Goal: Information Seeking & Learning: Learn about a topic

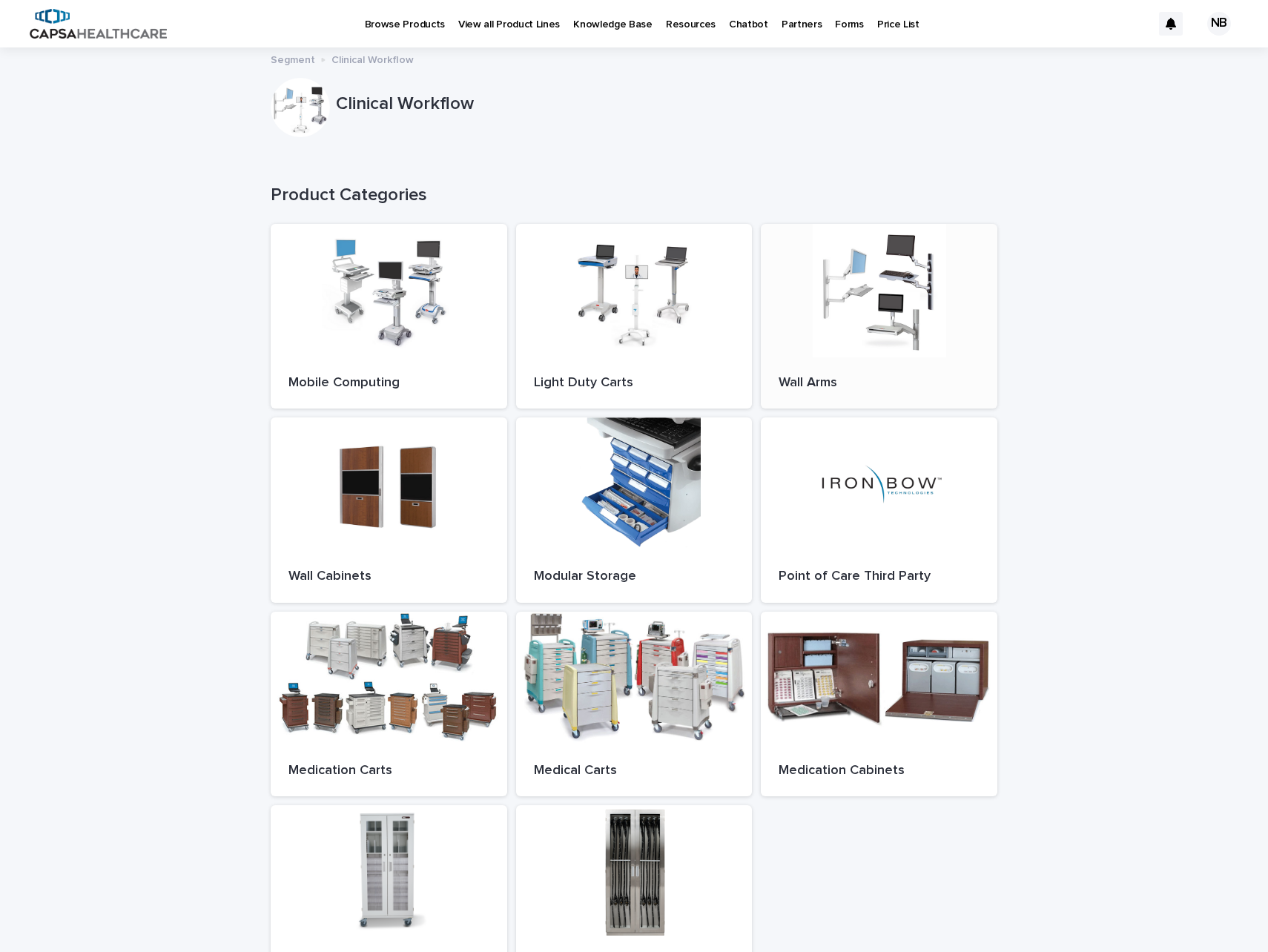
click at [836, 318] on div at bounding box center [879, 290] width 237 height 134
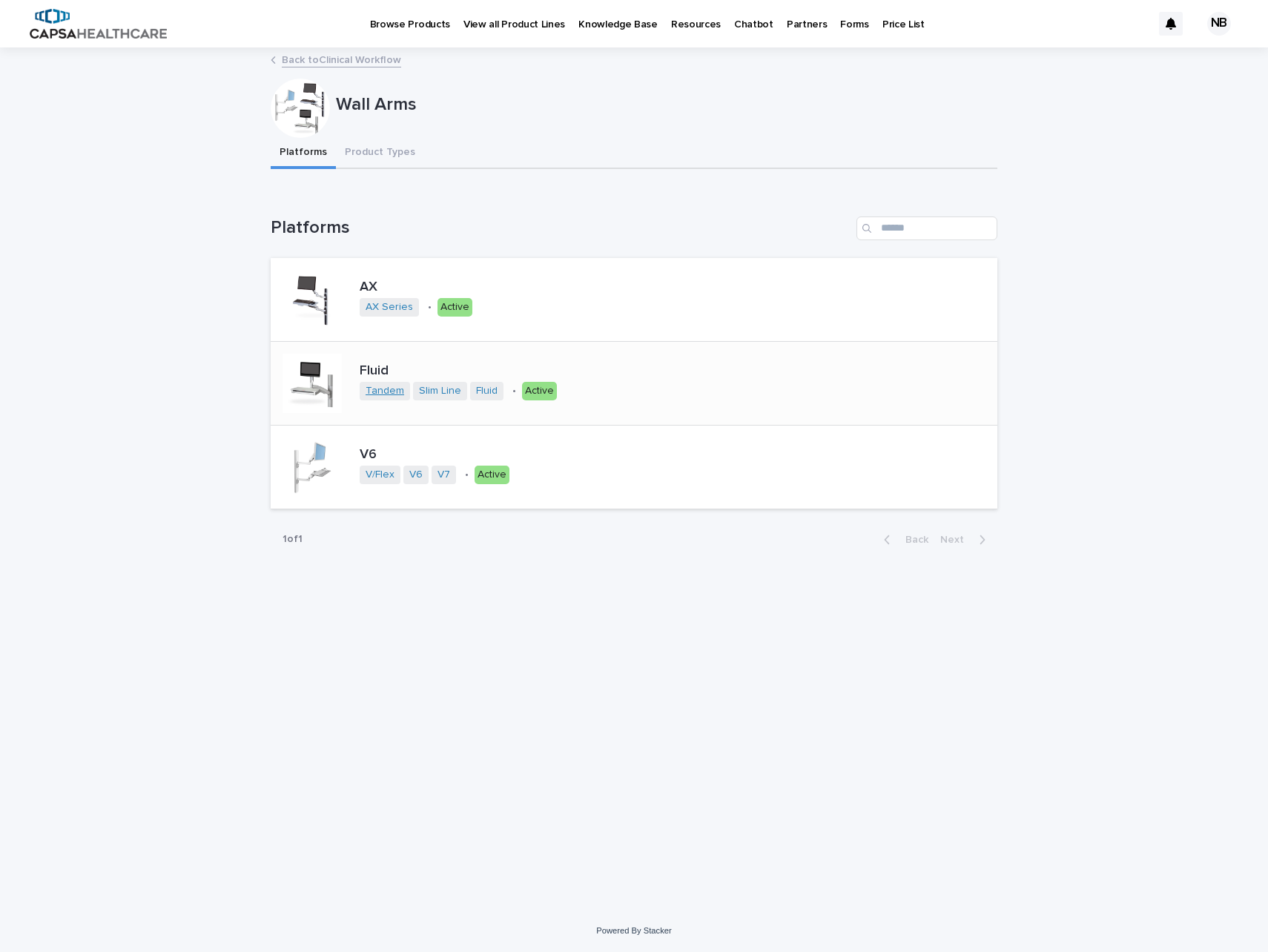
click at [381, 387] on link "Tandem" at bounding box center [384, 391] width 39 height 13
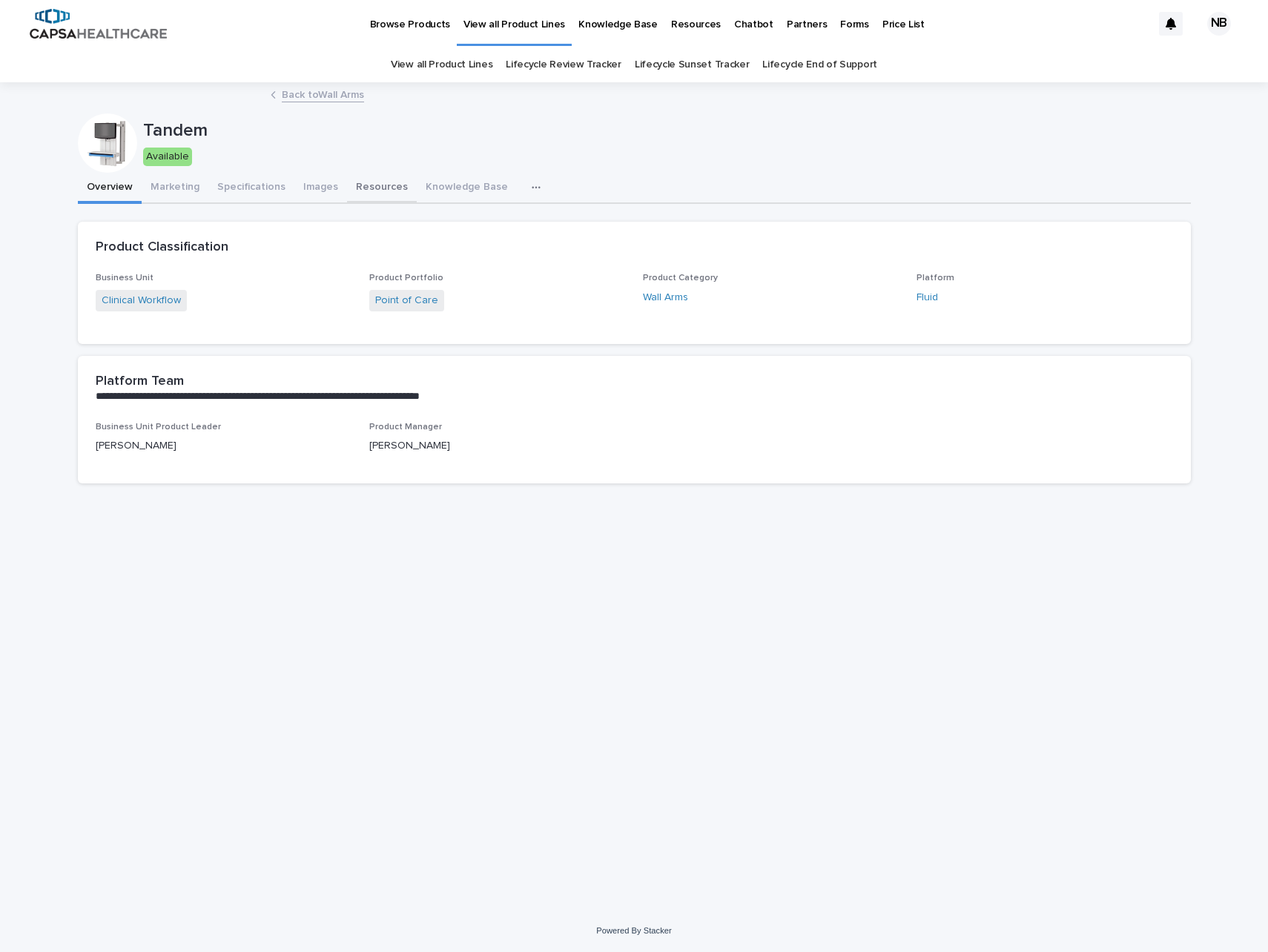
click at [369, 178] on button "Resources" at bounding box center [382, 189] width 70 height 31
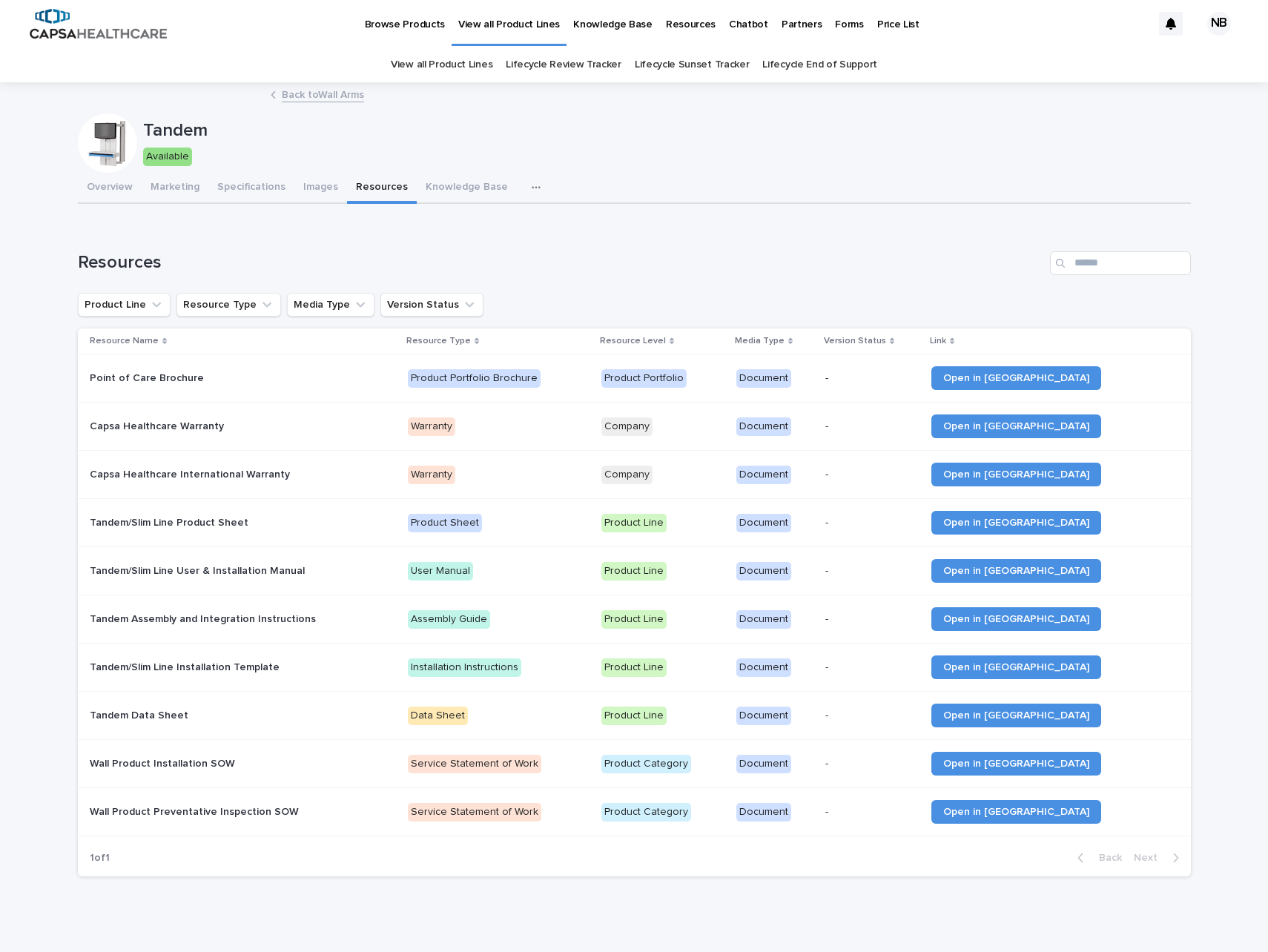
click at [285, 91] on link "Back to Wall Arms" at bounding box center [323, 94] width 83 height 17
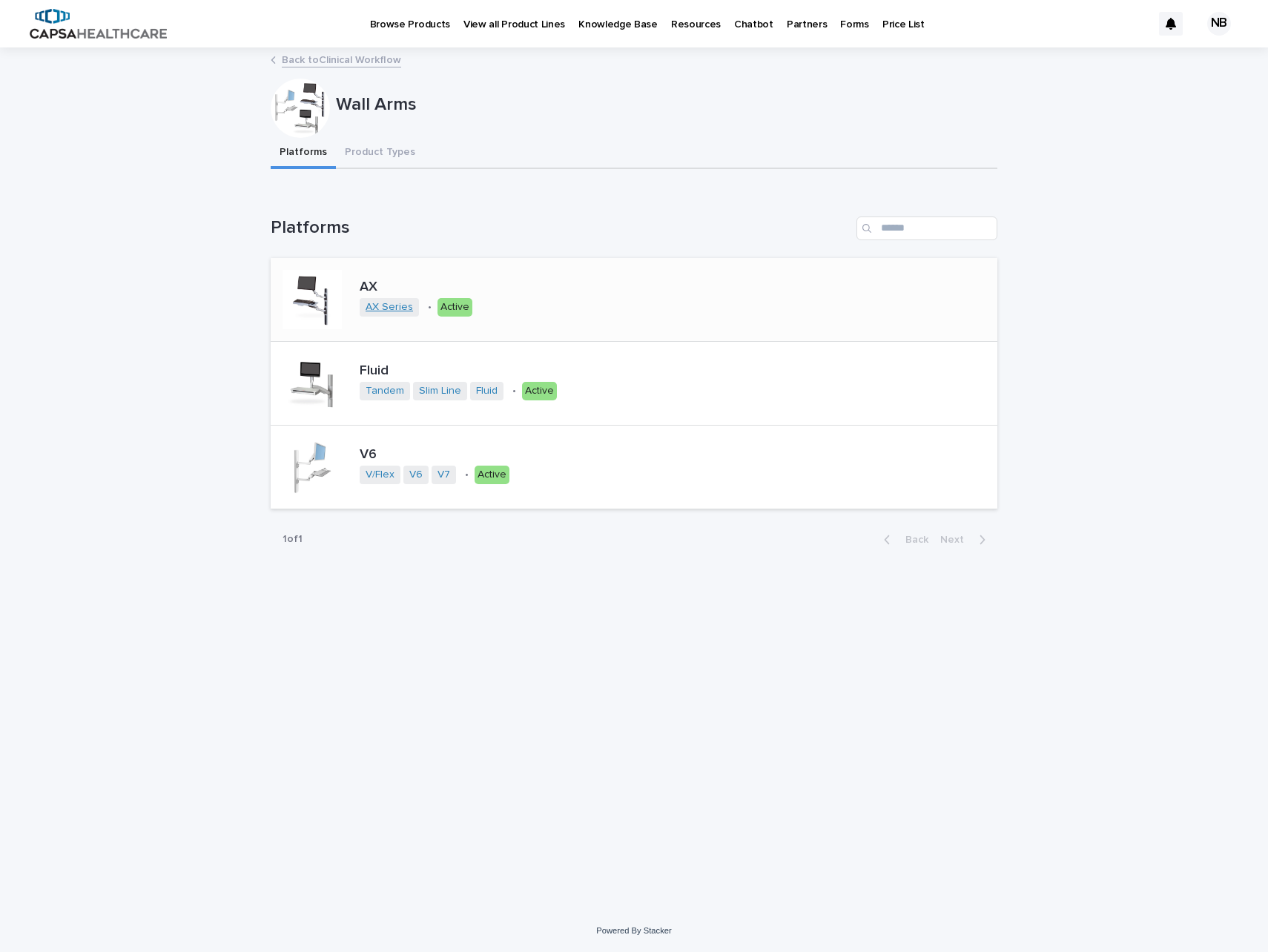
click at [383, 310] on link "AX Series" at bounding box center [388, 307] width 47 height 13
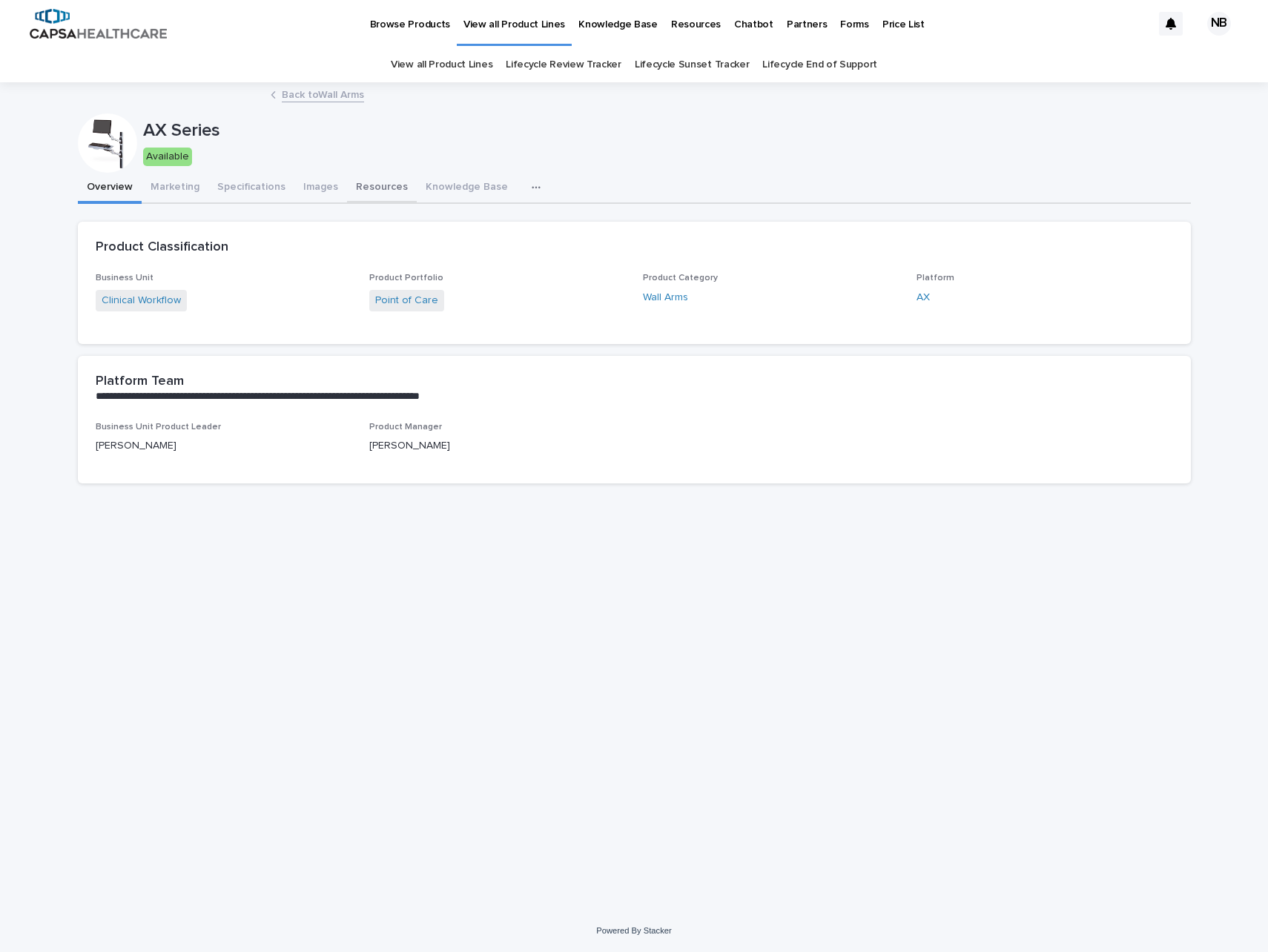
click at [388, 184] on button "Resources" at bounding box center [382, 189] width 70 height 31
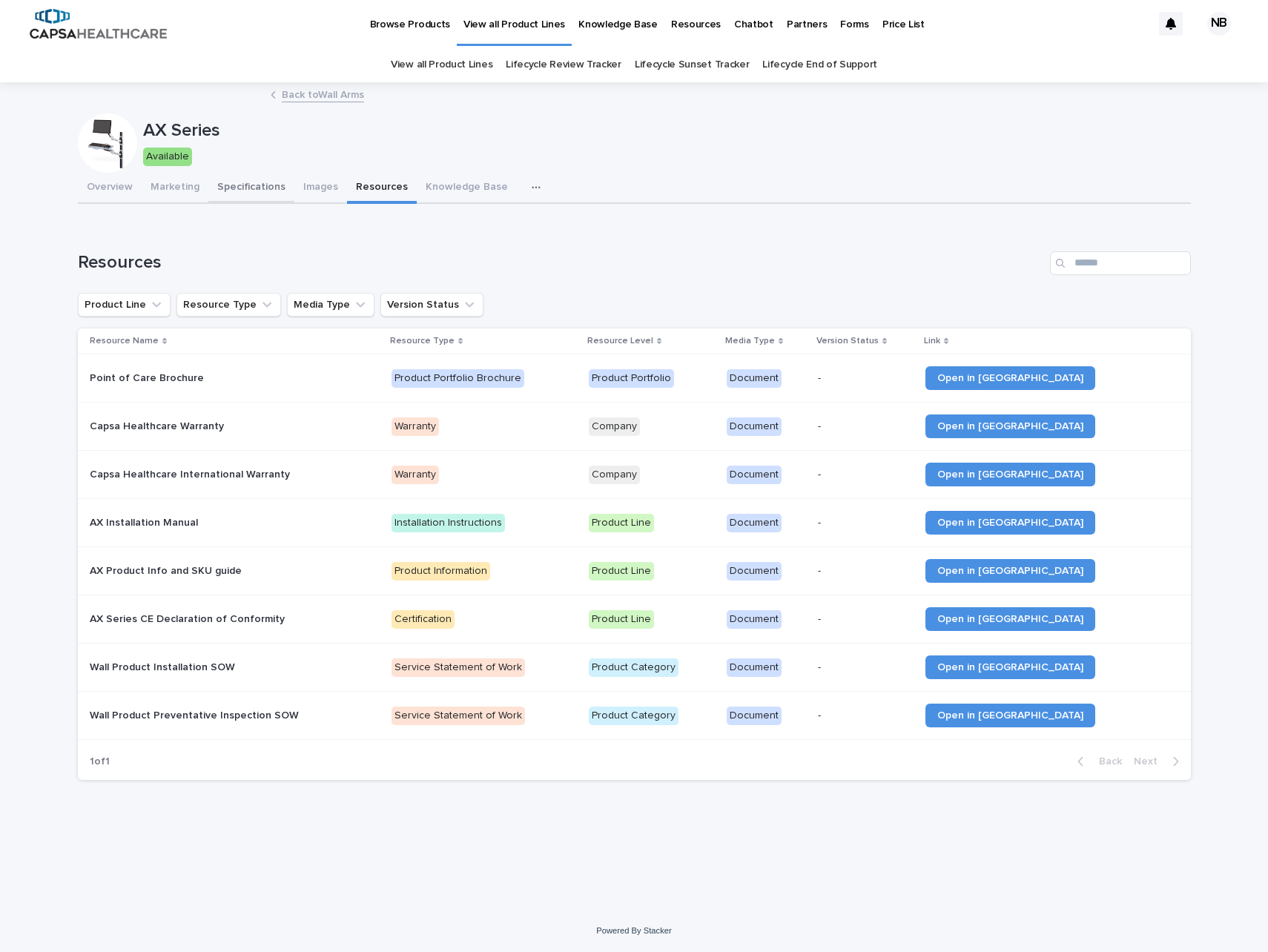
click at [248, 186] on button "Specifications" at bounding box center [252, 189] width 86 height 31
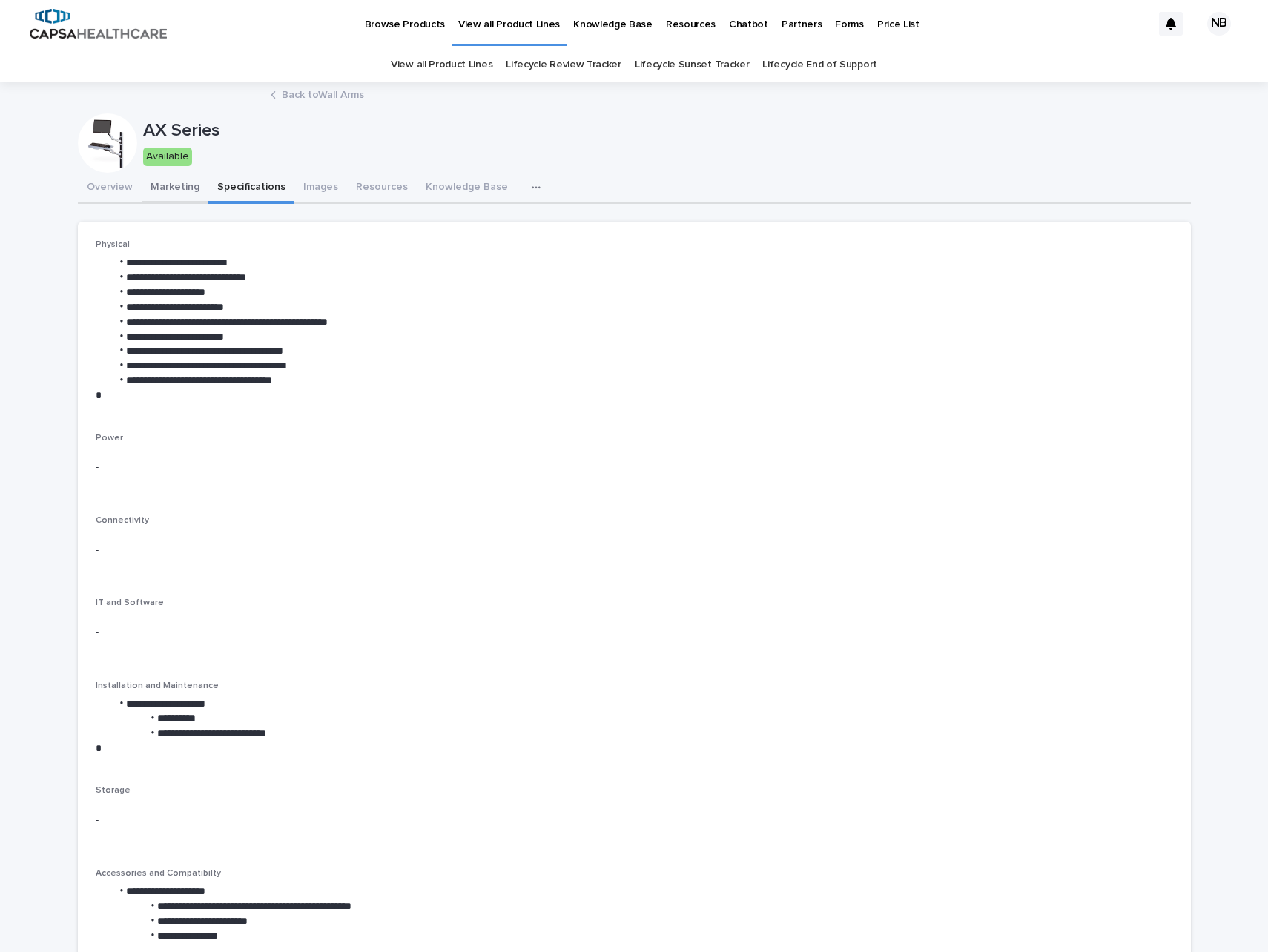
click at [158, 188] on button "Marketing" at bounding box center [174, 189] width 66 height 31
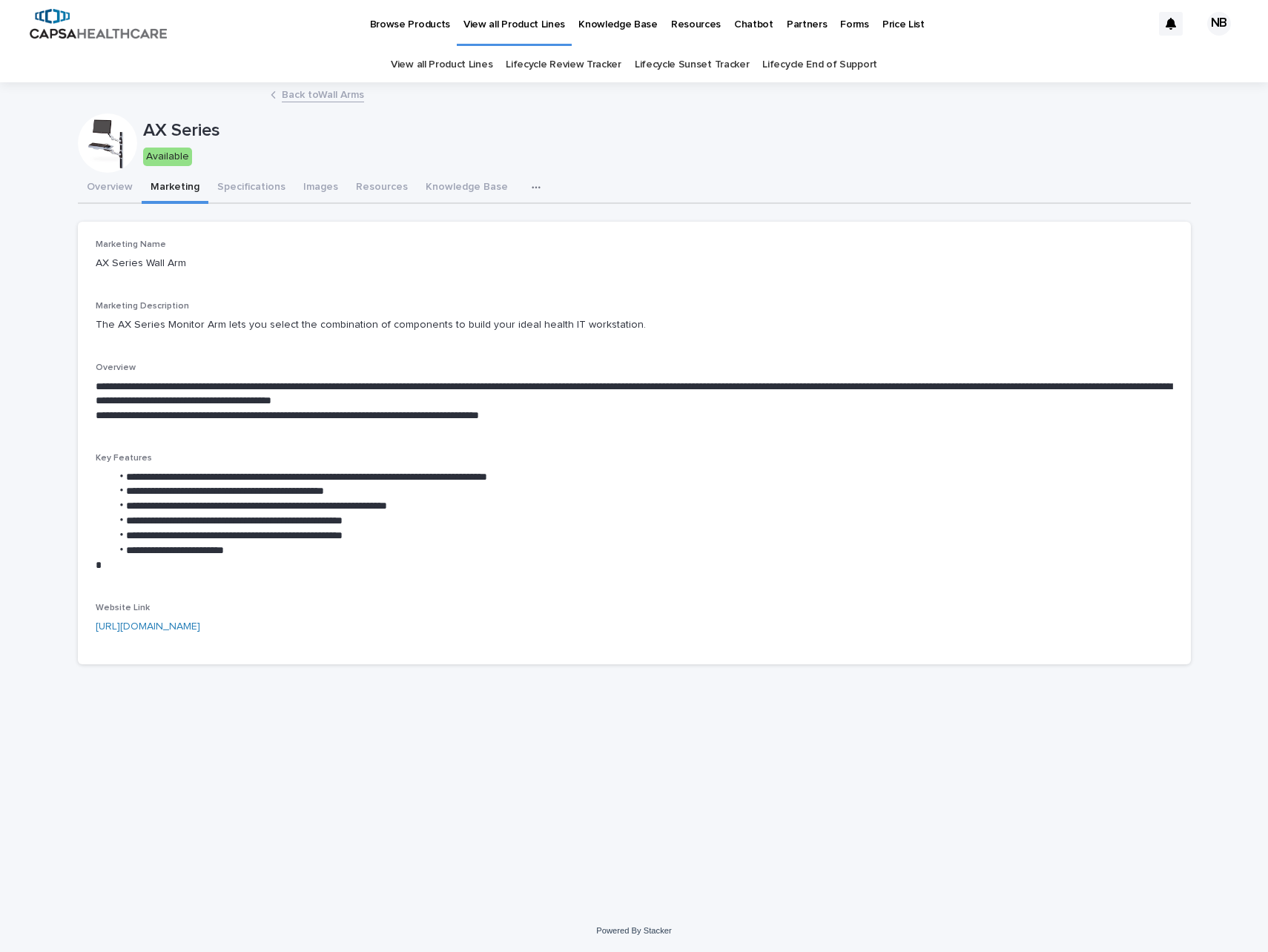
click at [242, 849] on div "**********" at bounding box center [634, 478] width 1128 height 789
